Goal: Information Seeking & Learning: Learn about a topic

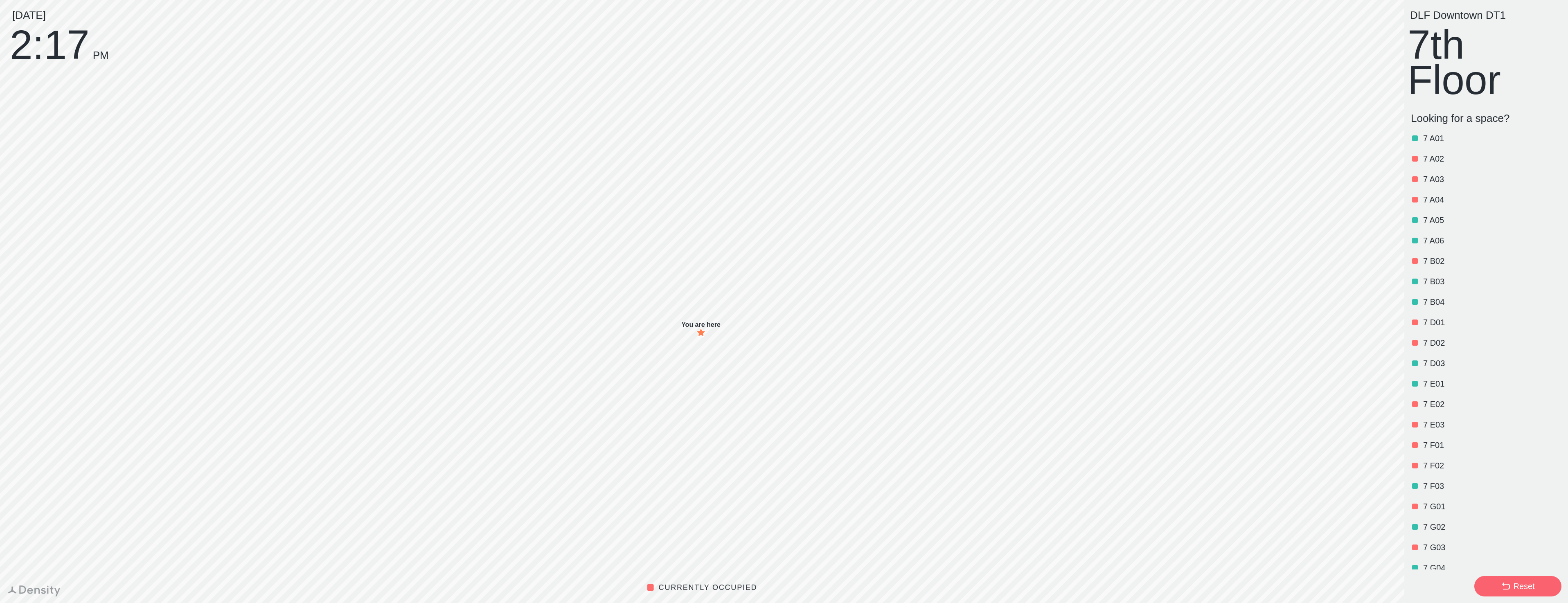
scroll to position [193, 0]
click at [1520, 586] on div "Reset" at bounding box center [1524, 586] width 21 height 12
click at [1435, 139] on p "7 A01" at bounding box center [1491, 138] width 137 height 12
click at [1427, 164] on p "7 A02" at bounding box center [1491, 158] width 137 height 12
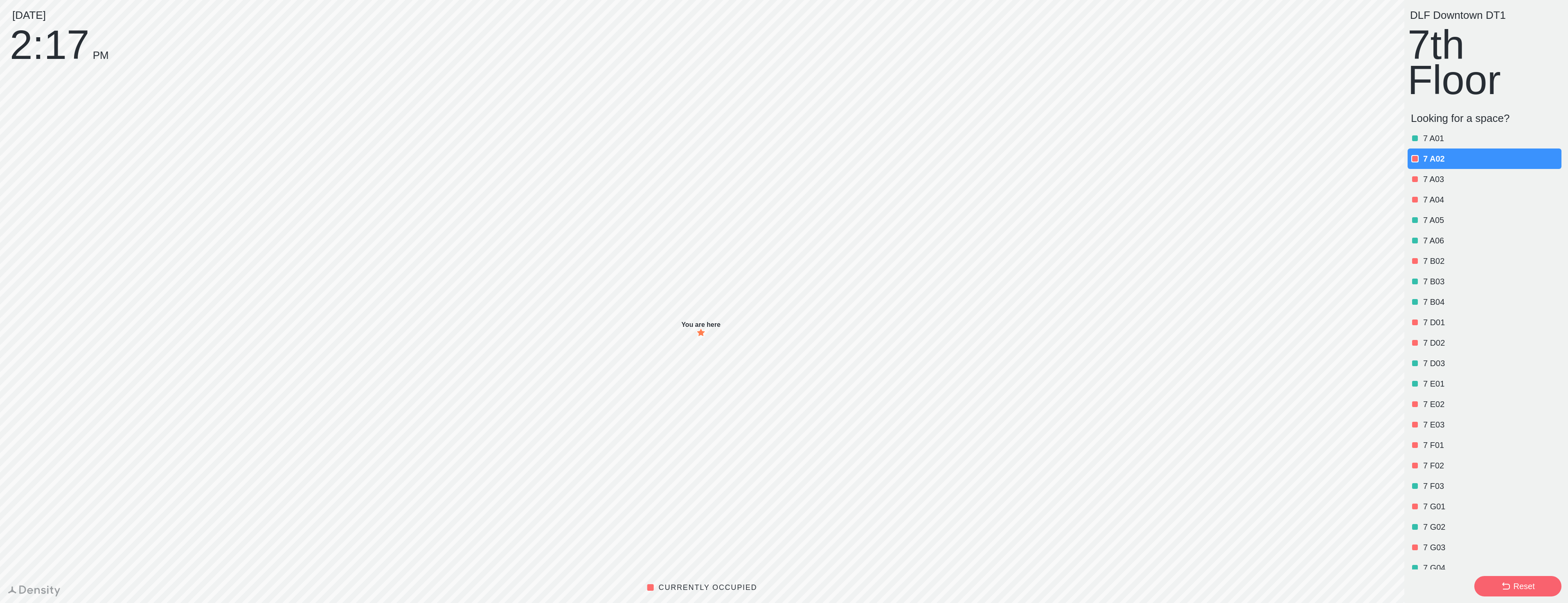
click at [1429, 187] on div "7 A03" at bounding box center [1484, 180] width 154 height 21
click at [1455, 51] on div "DLF Downtown DT1 7th Floor" at bounding box center [1486, 54] width 157 height 89
click at [1529, 588] on div "Reset" at bounding box center [1524, 586] width 21 height 12
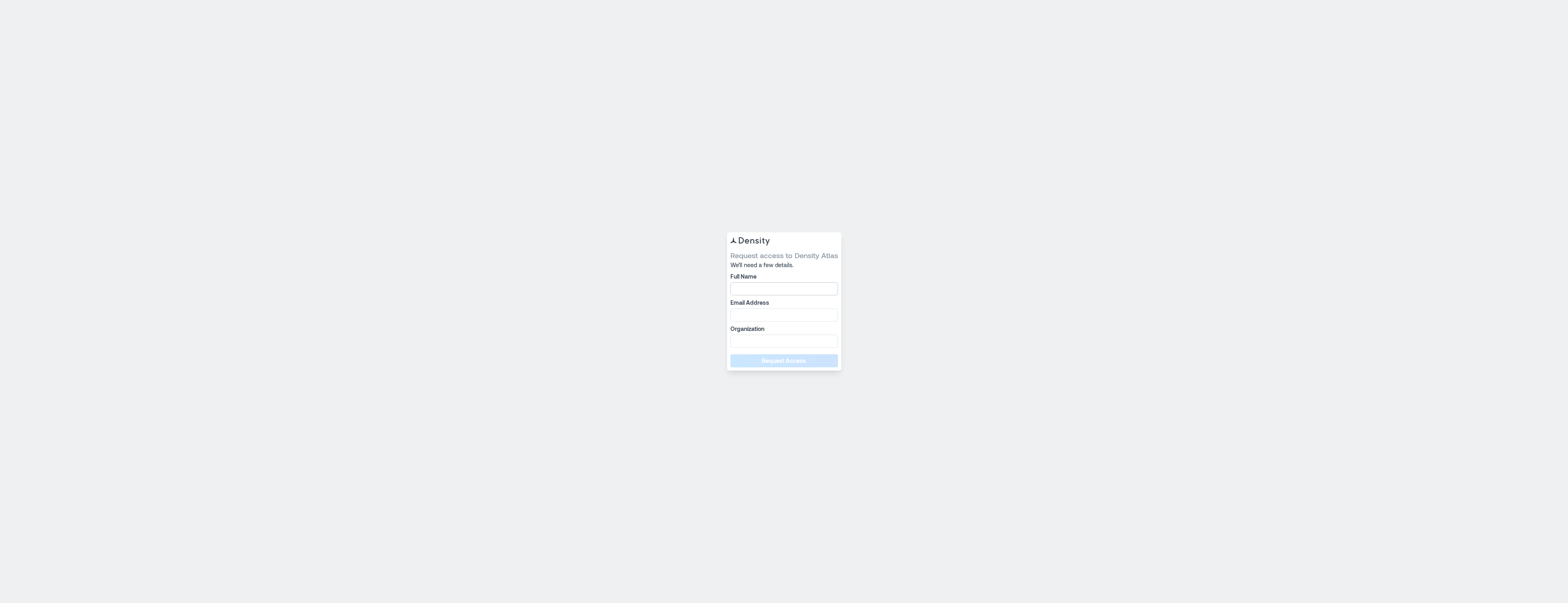
click at [786, 290] on input "Full Name" at bounding box center [784, 289] width 108 height 13
type input "**********"
click at [802, 360] on span "Request Access" at bounding box center [784, 360] width 44 height 8
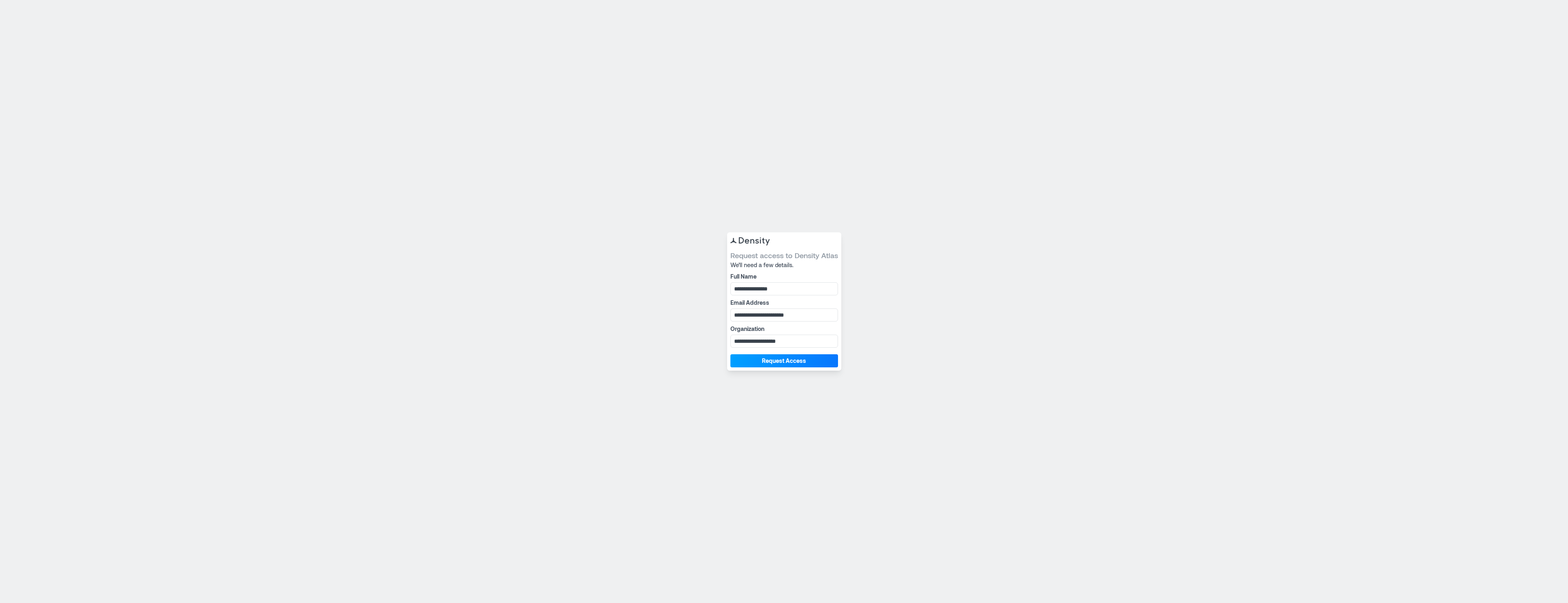
click at [796, 361] on span "Request Access" at bounding box center [784, 360] width 44 height 8
click at [799, 361] on span "Request Access" at bounding box center [784, 360] width 44 height 8
click at [802, 359] on span "Request Access" at bounding box center [784, 360] width 44 height 8
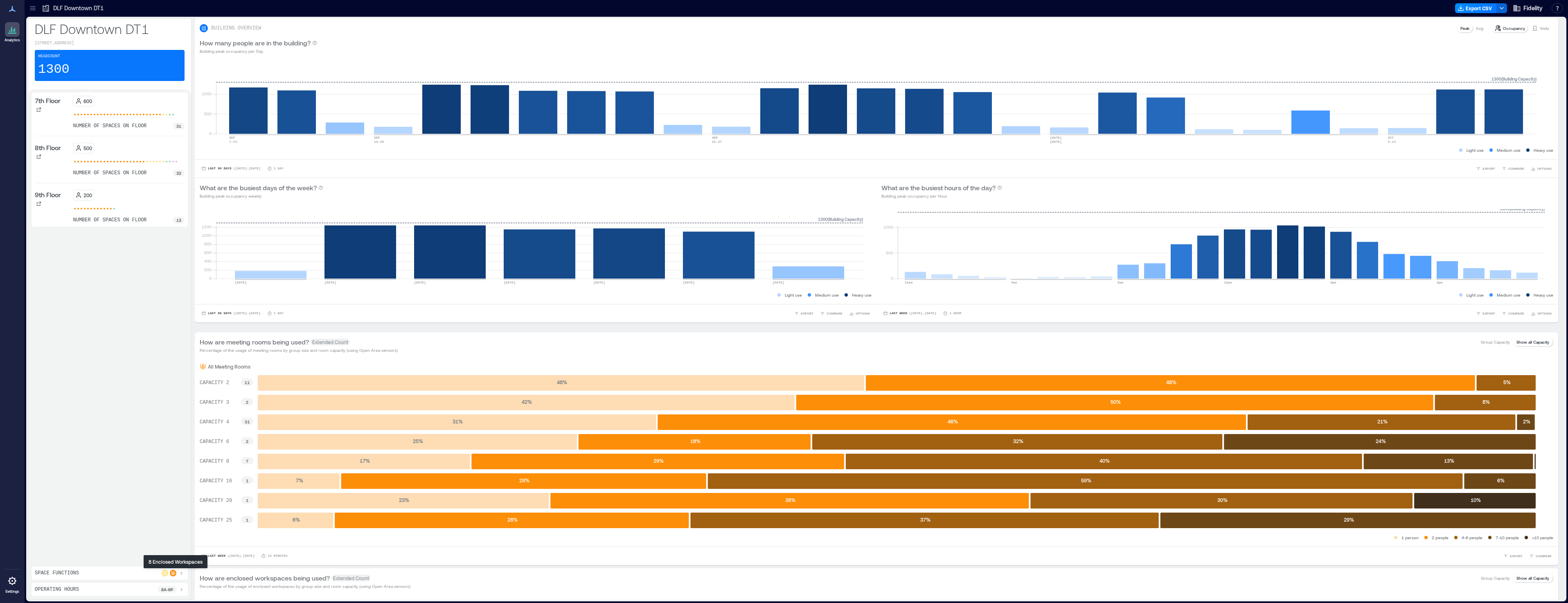
click at [167, 574] on icon at bounding box center [165, 573] width 5 height 5
click at [13, 30] on icon at bounding box center [13, 30] width 1 height 3
click at [37, 7] on div at bounding box center [33, 9] width 13 height 13
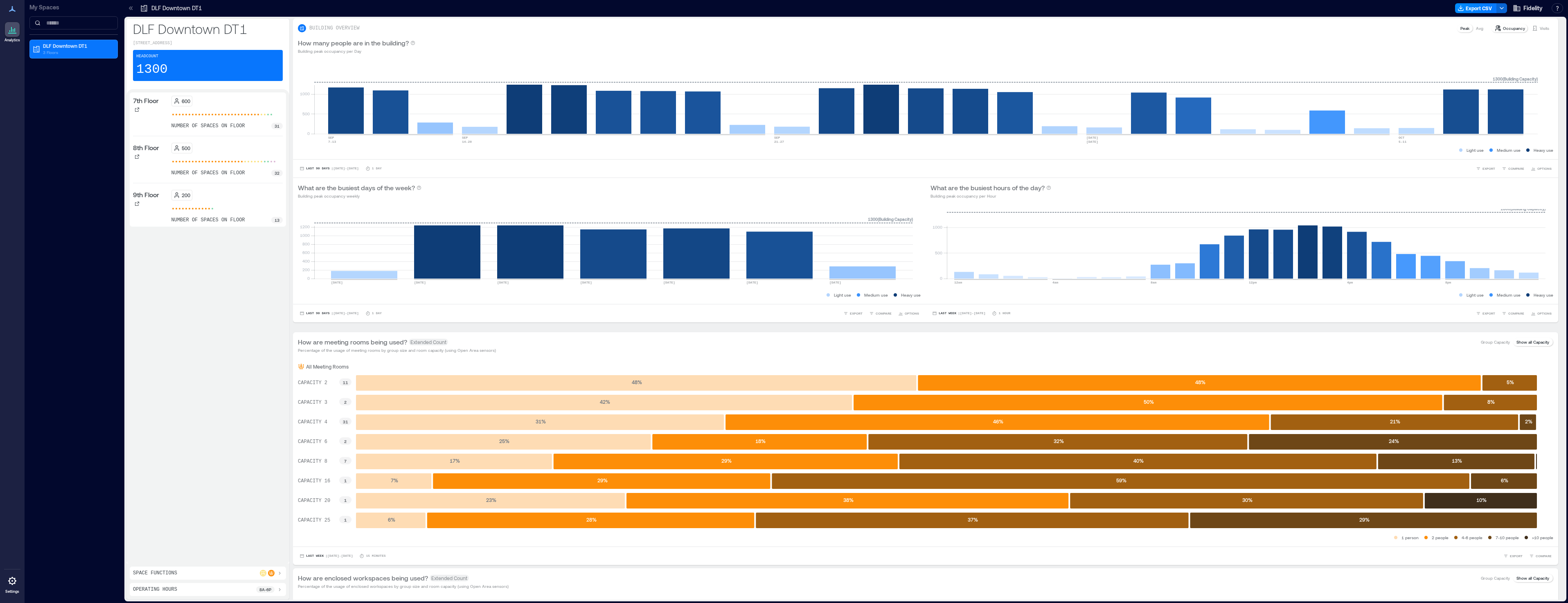
click at [219, 166] on div "500 number of spaces on floor 32" at bounding box center [228, 159] width 112 height 33
click at [206, 116] on span at bounding box center [206, 114] width 2 height 2
click at [135, 112] on icon at bounding box center [137, 110] width 4 height 4
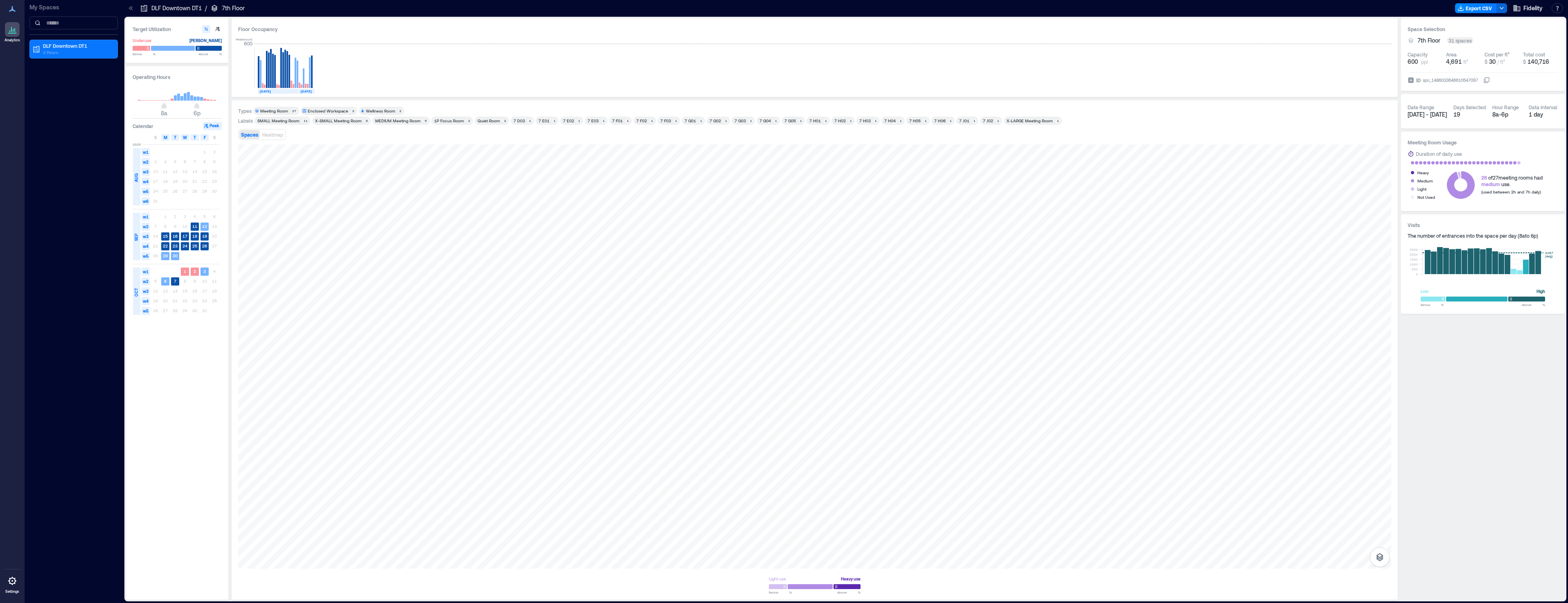
click at [851, 584] on div at bounding box center [814, 586] width 92 height 7
